Goal: Find specific page/section: Find specific page/section

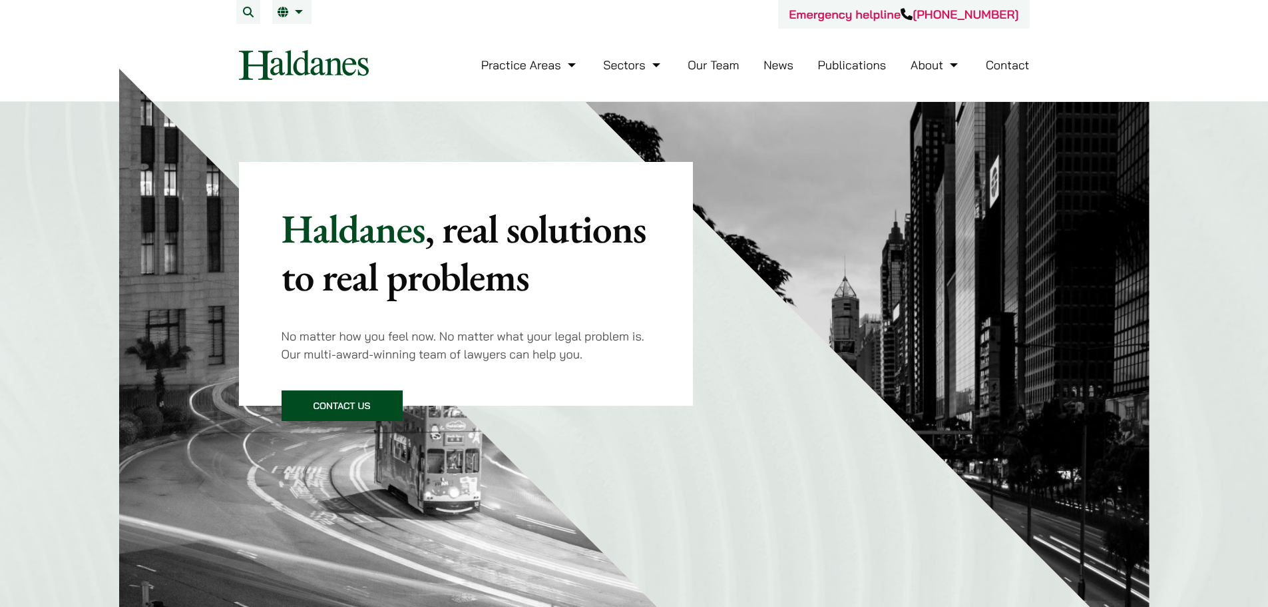
click at [726, 61] on link "Our Team" at bounding box center [713, 64] width 51 height 15
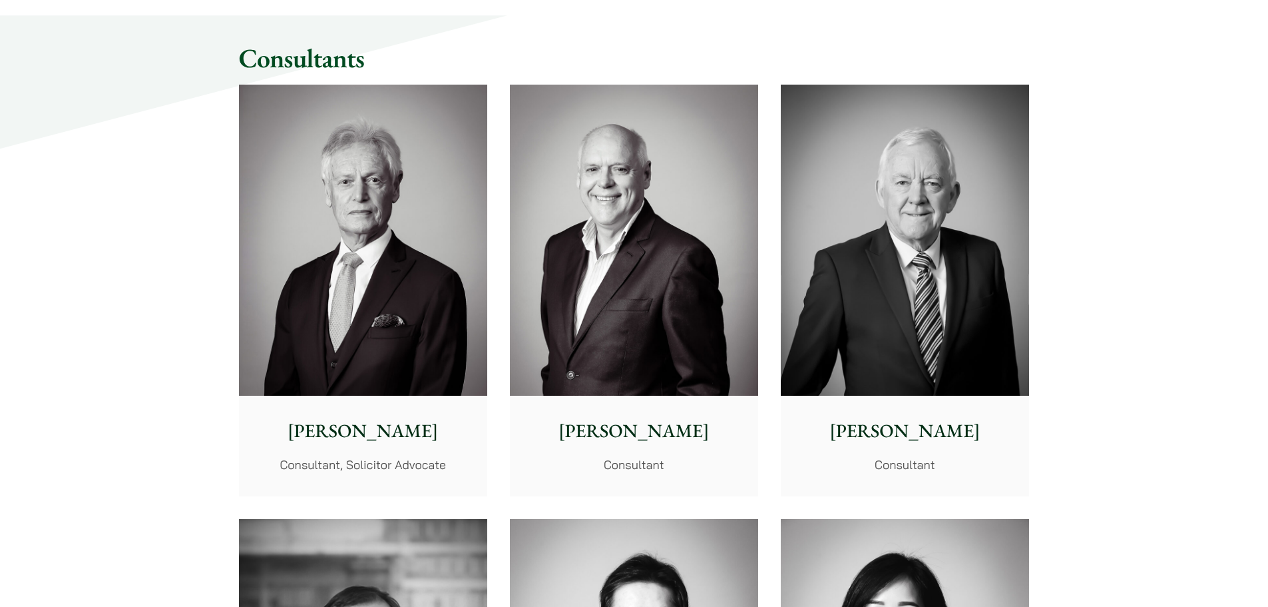
scroll to position [6054, 0]
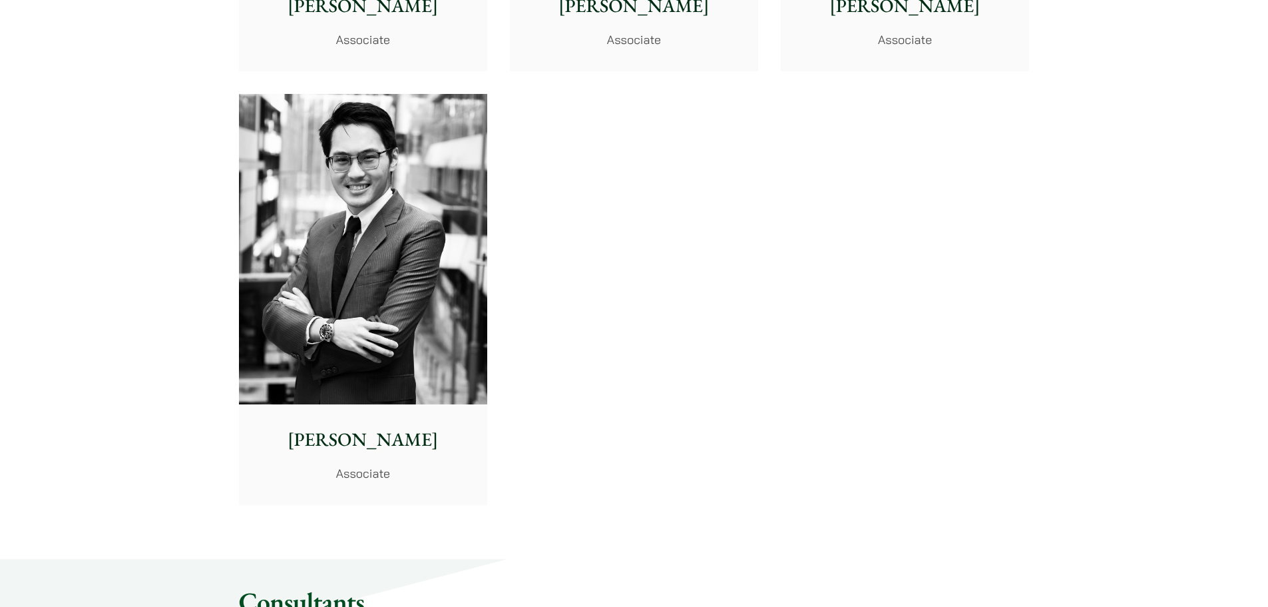
scroll to position [5522, 0]
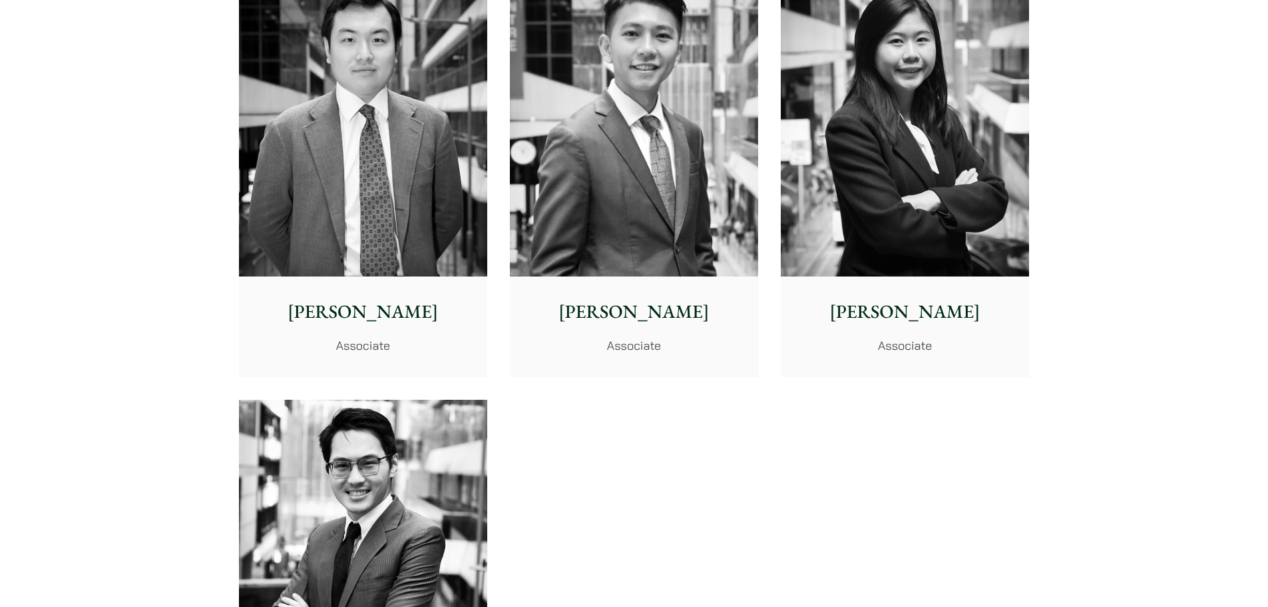
scroll to position [5526, 0]
